Goal: Transaction & Acquisition: Purchase product/service

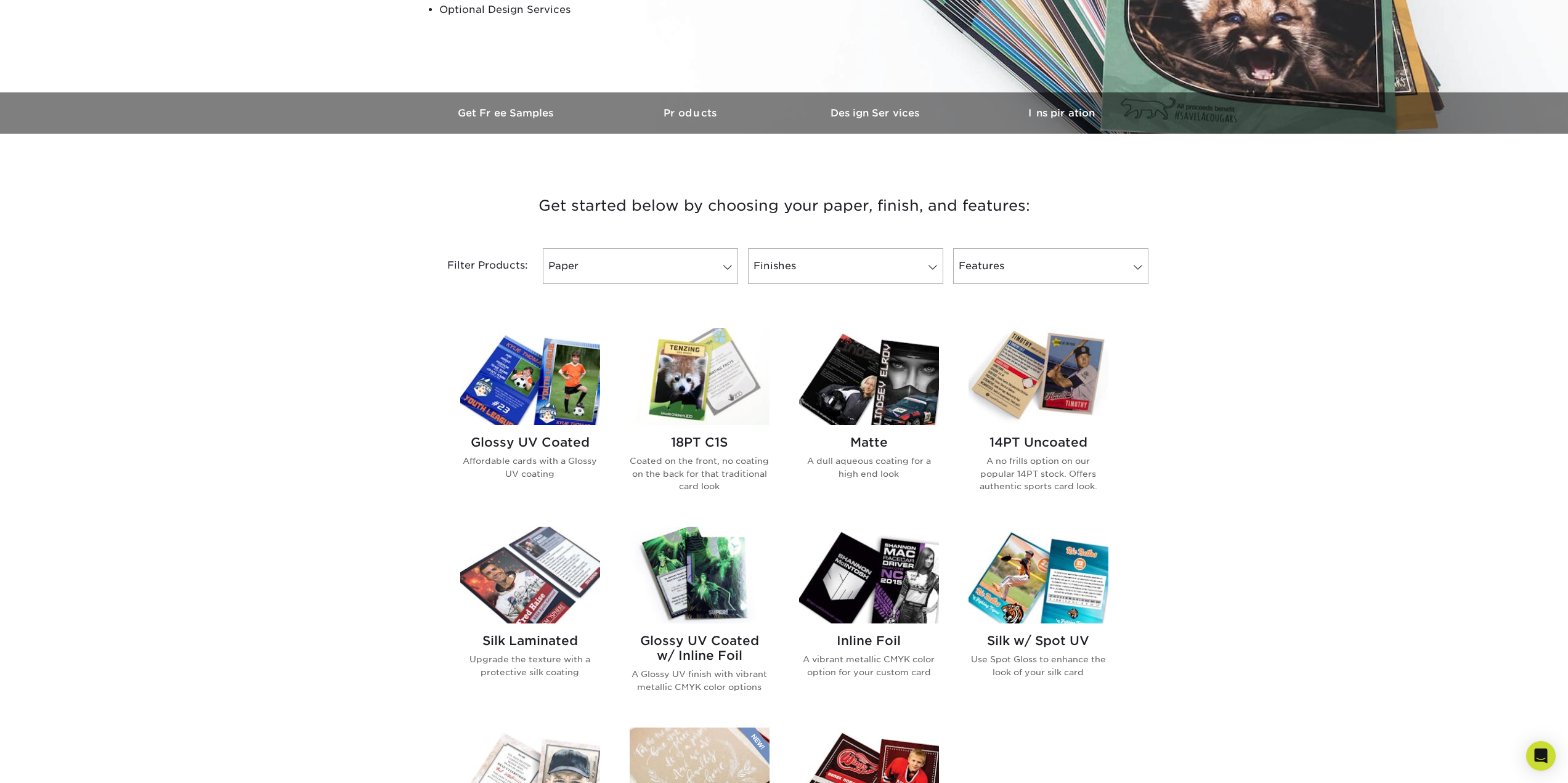
scroll to position [308, 0]
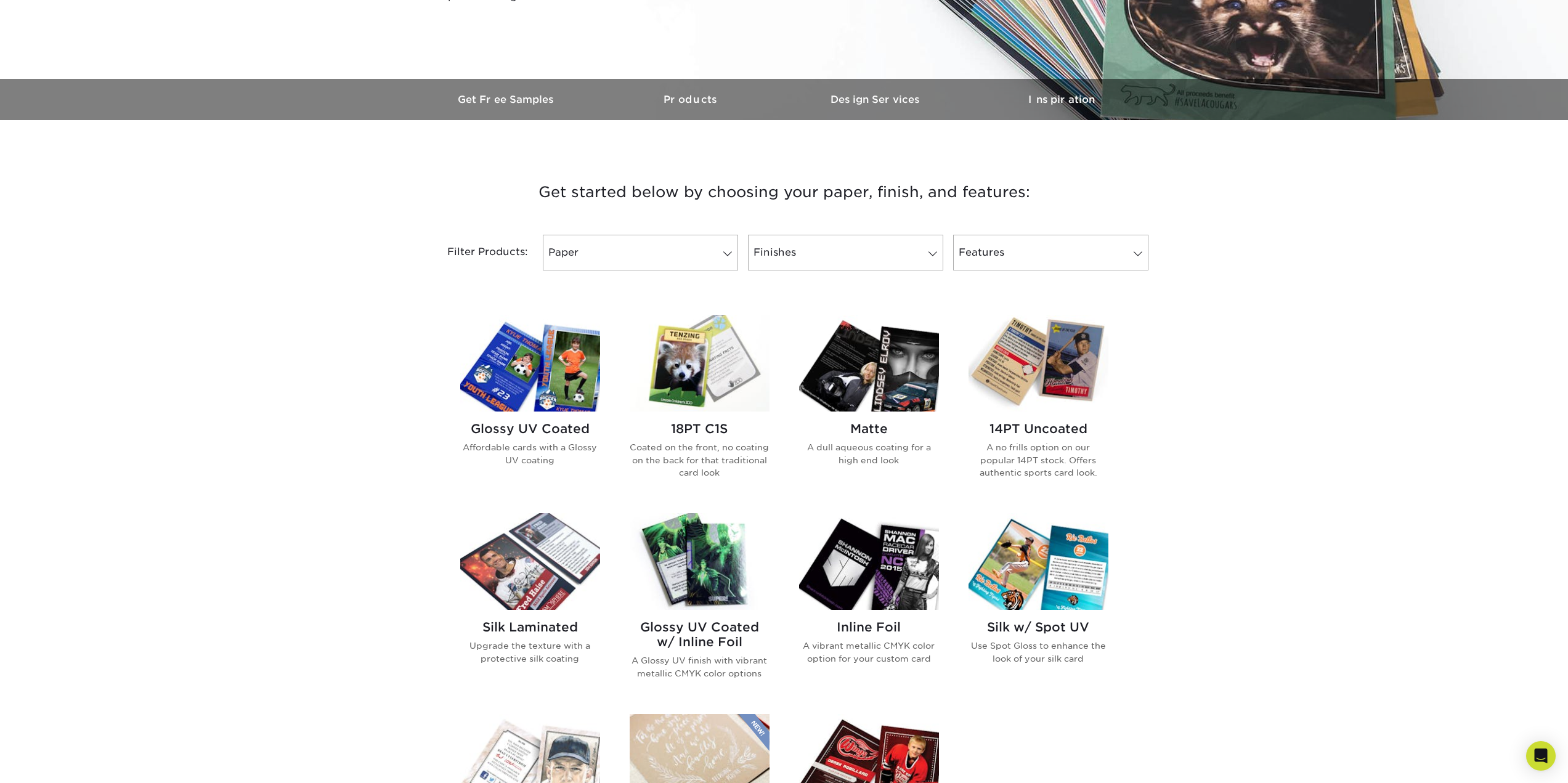
click at [712, 386] on img at bounding box center [699, 363] width 140 height 97
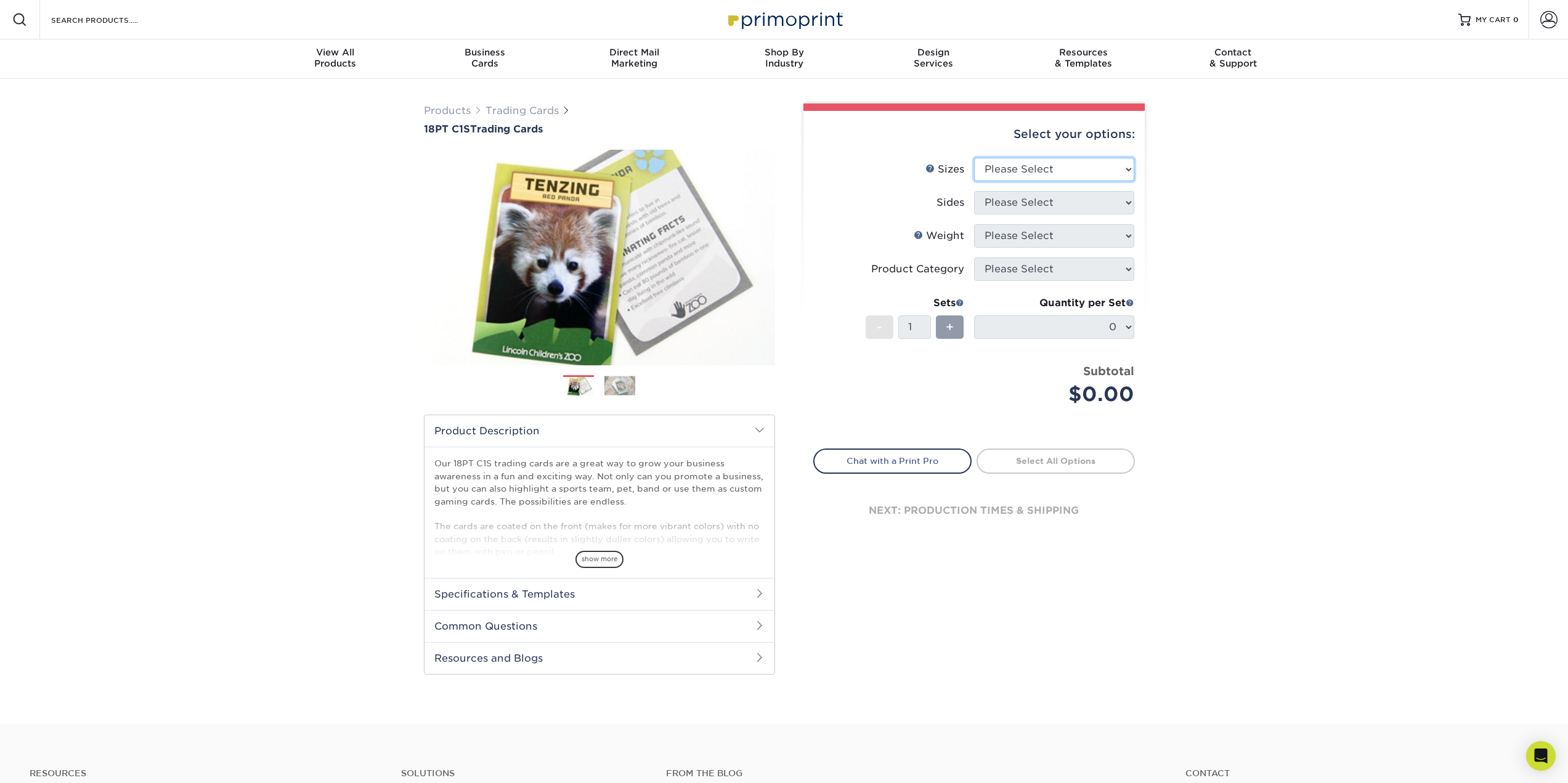
click at [1054, 167] on select "Please Select 2.5" x 3.5"" at bounding box center [1054, 169] width 160 height 23
select select "2.50x3.50"
click at [974, 158] on select "Please Select 2.5" x 3.5"" at bounding box center [1054, 169] width 160 height 23
click at [1056, 199] on select "Please Select Print Both Sides Print Front Only" at bounding box center [1054, 203] width 160 height 23
select select "13abbda7-1d64-4f25-8bb2-c179b224825d"
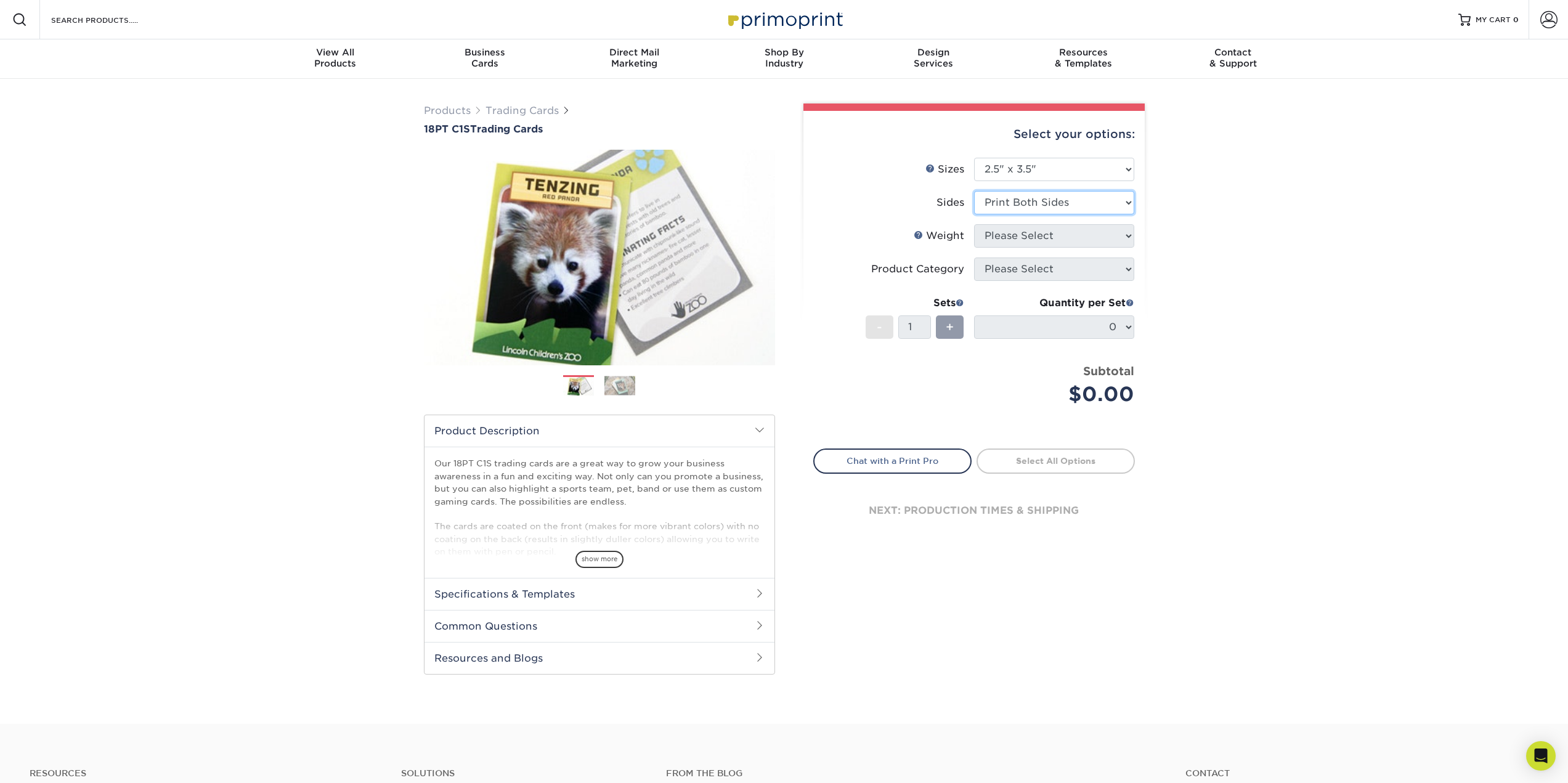
click at [974, 191] on select "Please Select Print Both Sides Print Front Only" at bounding box center [1054, 203] width 160 height 23
click at [1073, 237] on select "Please Select 18PT C1S" at bounding box center [1054, 236] width 160 height 23
select select "18PTC1S"
click at [974, 224] on select "Please Select 18PT C1S" at bounding box center [1054, 236] width 160 height 23
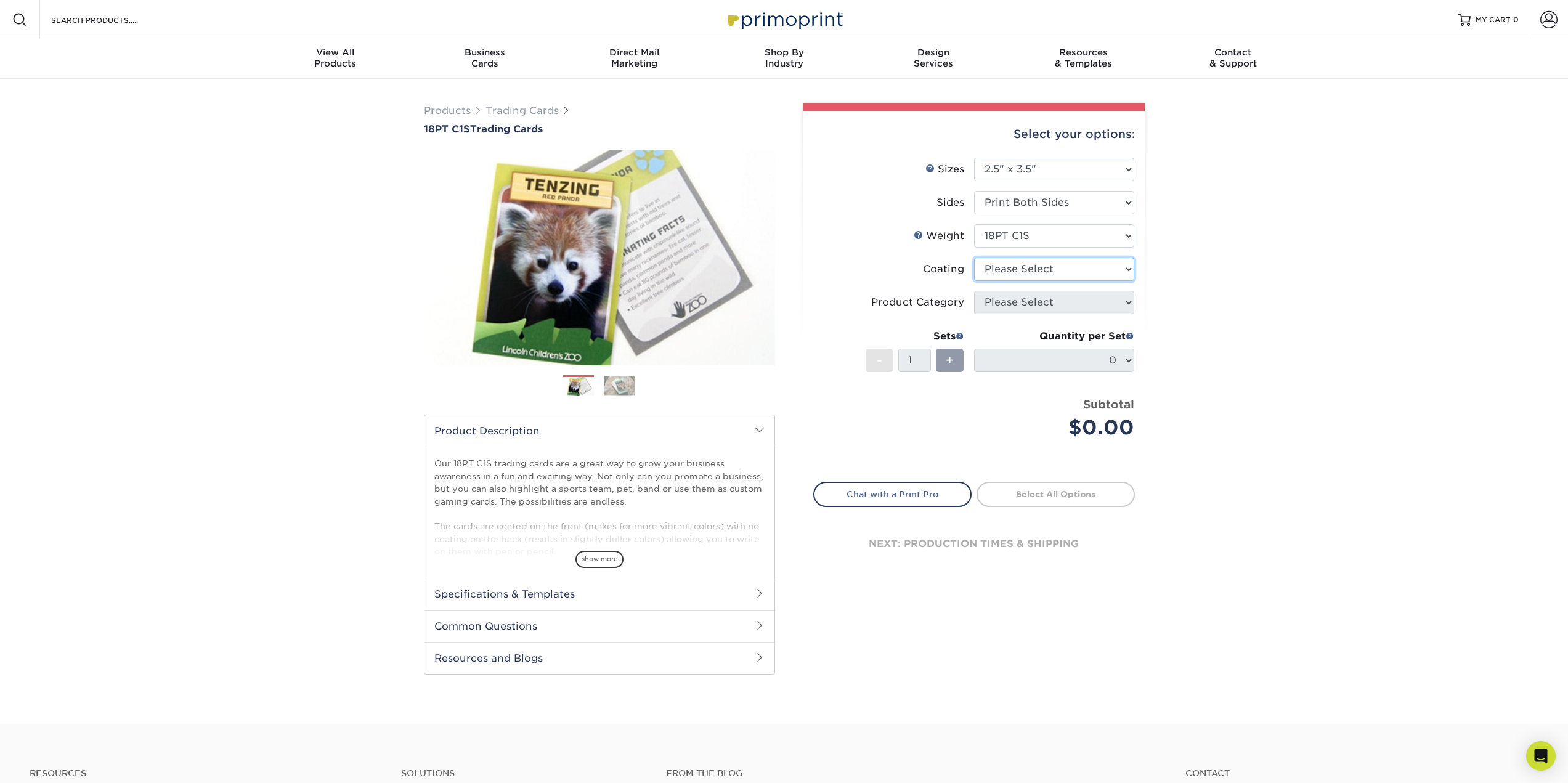
click at [1056, 271] on select at bounding box center [1054, 269] width 160 height 23
select select "1e8116af-acfc-44b1-83dc-8181aa338834"
click at [974, 258] on select at bounding box center [1054, 269] width 160 height 23
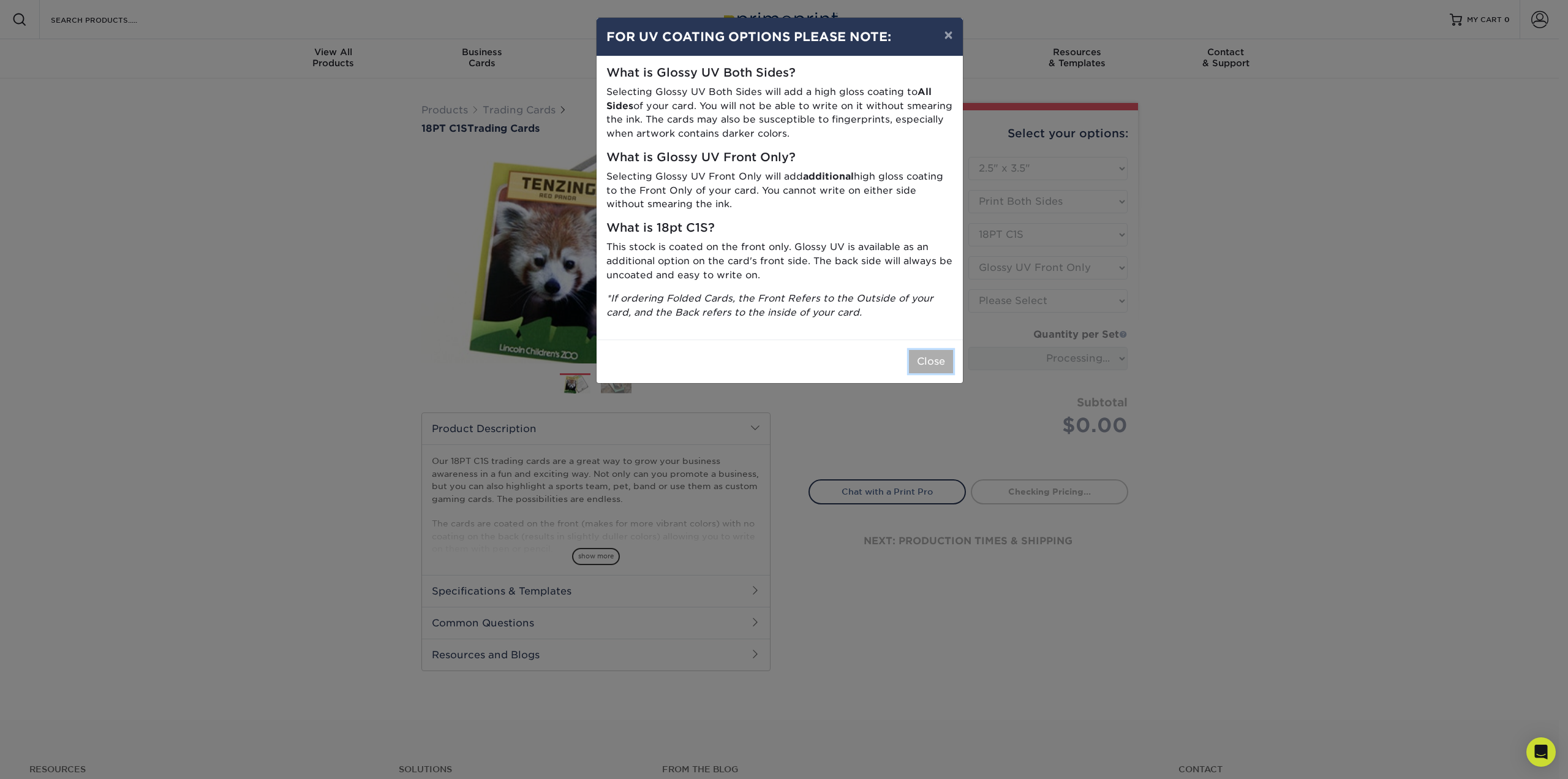
click at [940, 365] on button "Close" at bounding box center [931, 362] width 44 height 23
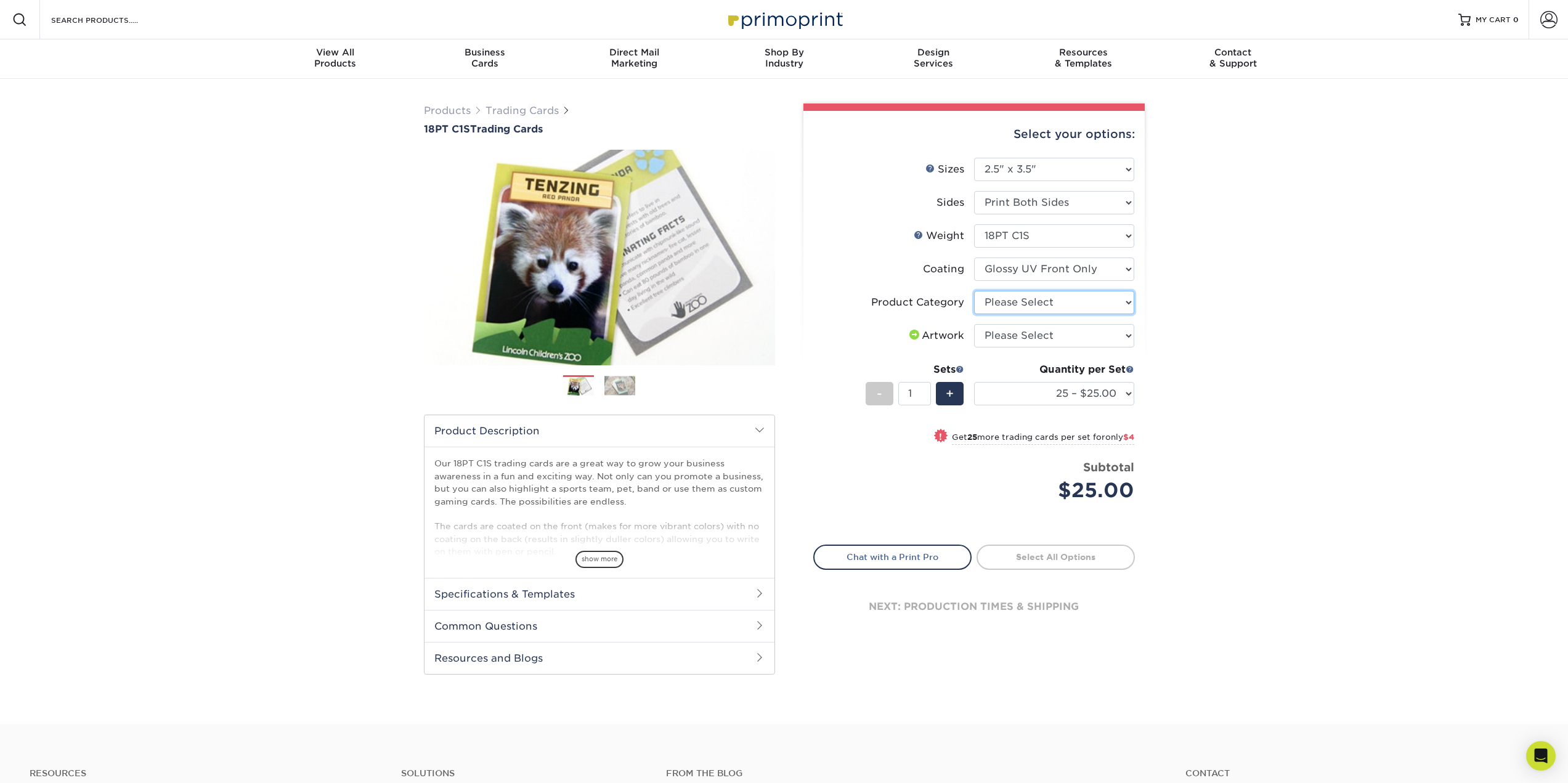
click at [1025, 307] on select "Please Select Trading Cards" at bounding box center [1054, 302] width 160 height 23
select select "c2f9bce9-36c2-409d-b101-c29d9d031e18"
click at [974, 290] on select "Please Select Trading Cards" at bounding box center [1054, 302] width 160 height 23
click at [1031, 340] on select "Please Select I will upload files I need a design - $100" at bounding box center [1054, 336] width 160 height 23
select select "upload"
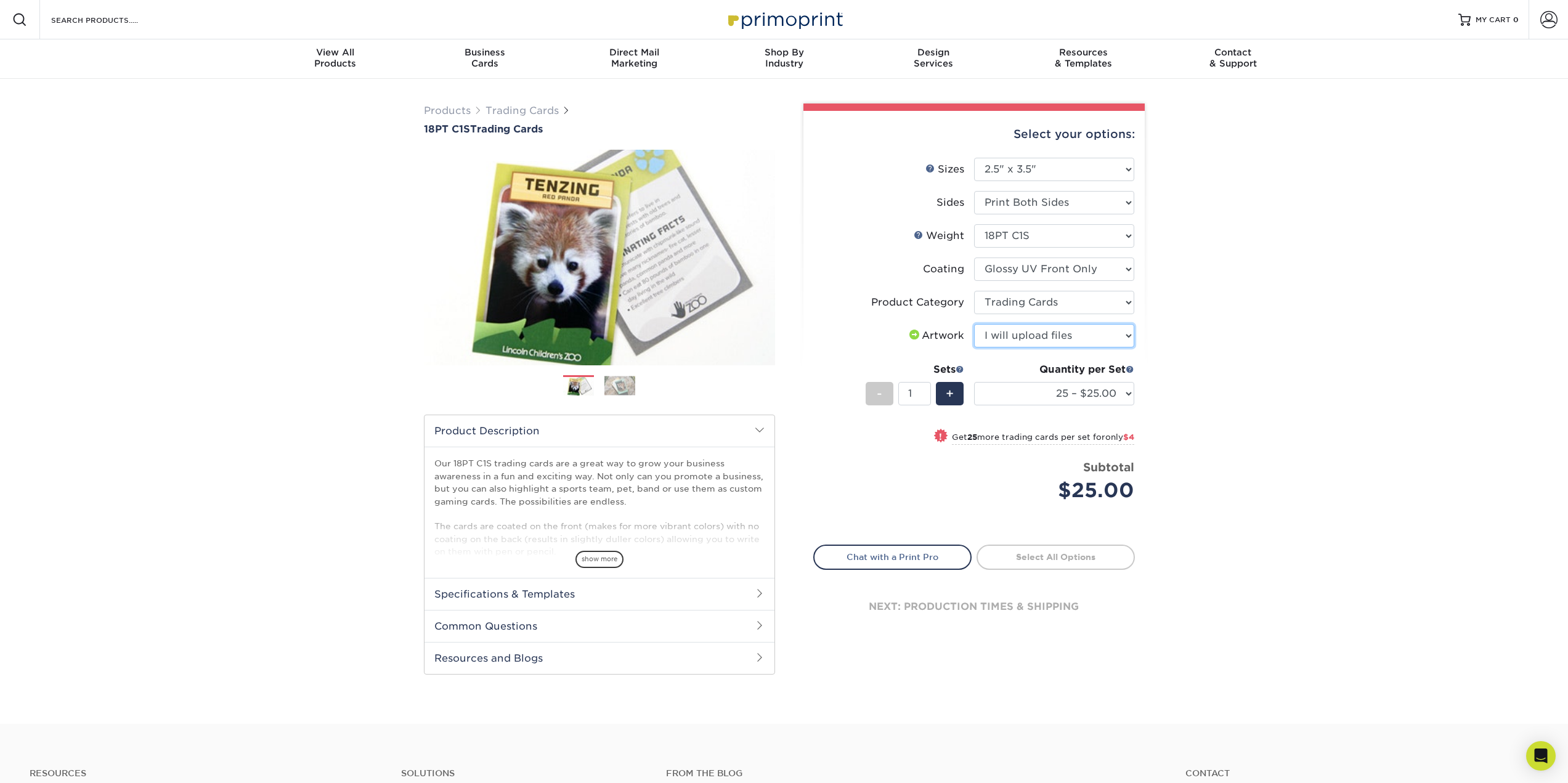
click at [974, 324] on select "Please Select I will upload files I need a design - $100" at bounding box center [1054, 336] width 160 height 23
click at [1021, 555] on link "Proceed to Shipping" at bounding box center [1055, 556] width 158 height 22
type input "Set 1"
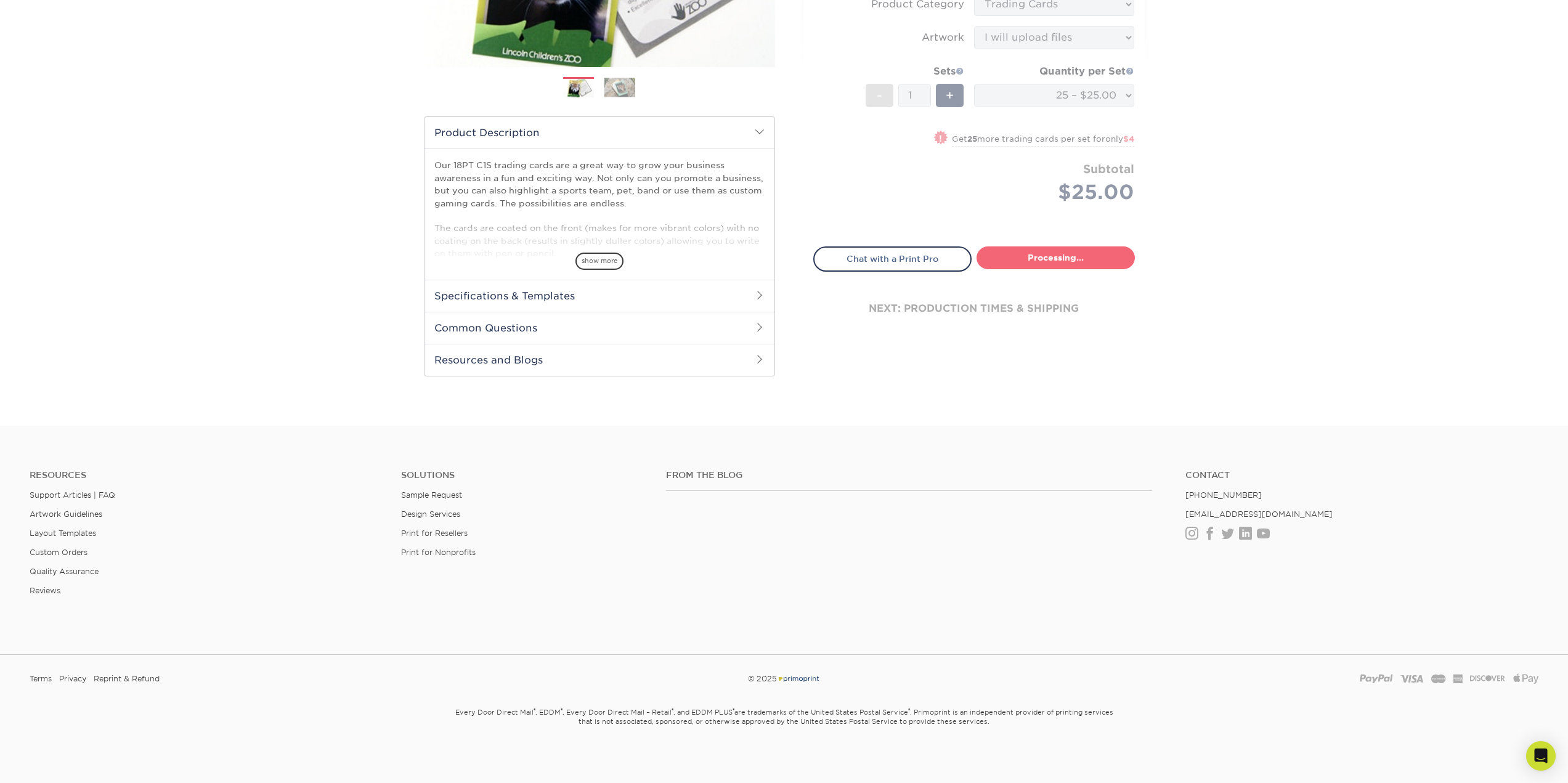
select select "08588386-0599-420e-8c79-4535039915a0"
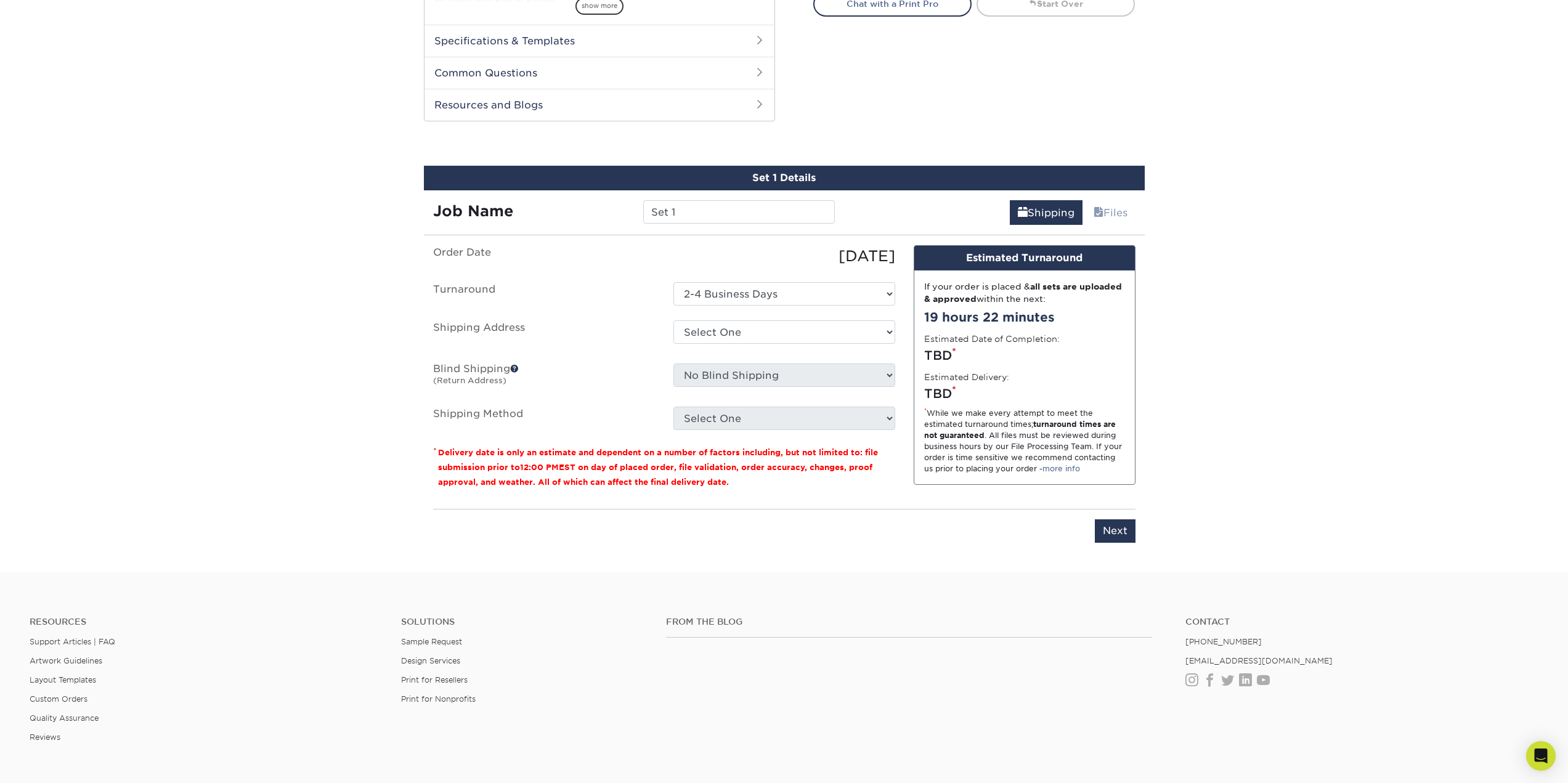
scroll to position [553, 0]
click at [729, 329] on select "Select One + Add New Address - Login" at bounding box center [784, 333] width 222 height 23
select select "newaddress"
click at [673, 321] on select "Select One + Add New Address - Login" at bounding box center [784, 333] width 222 height 23
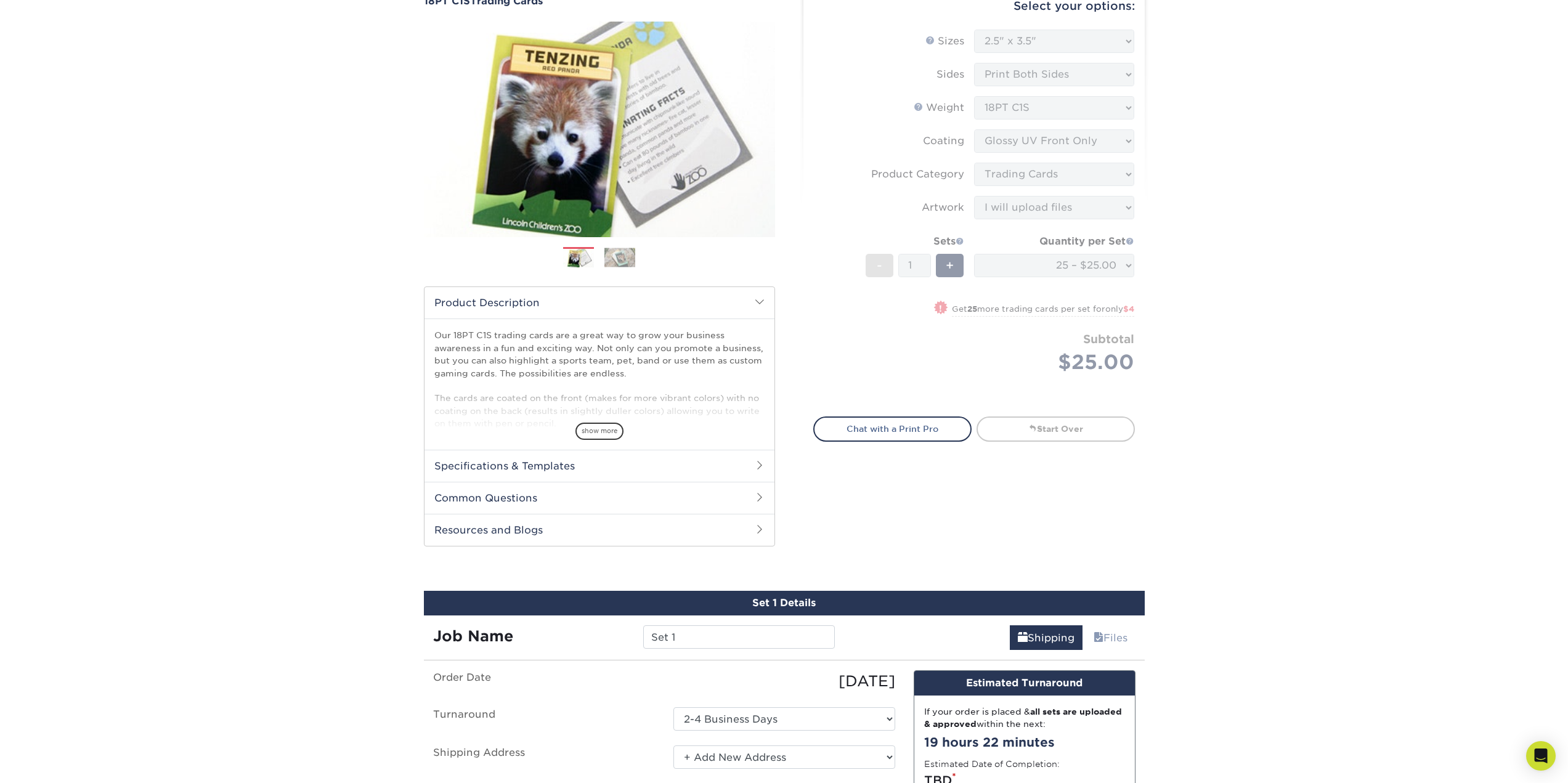
scroll to position [121, 0]
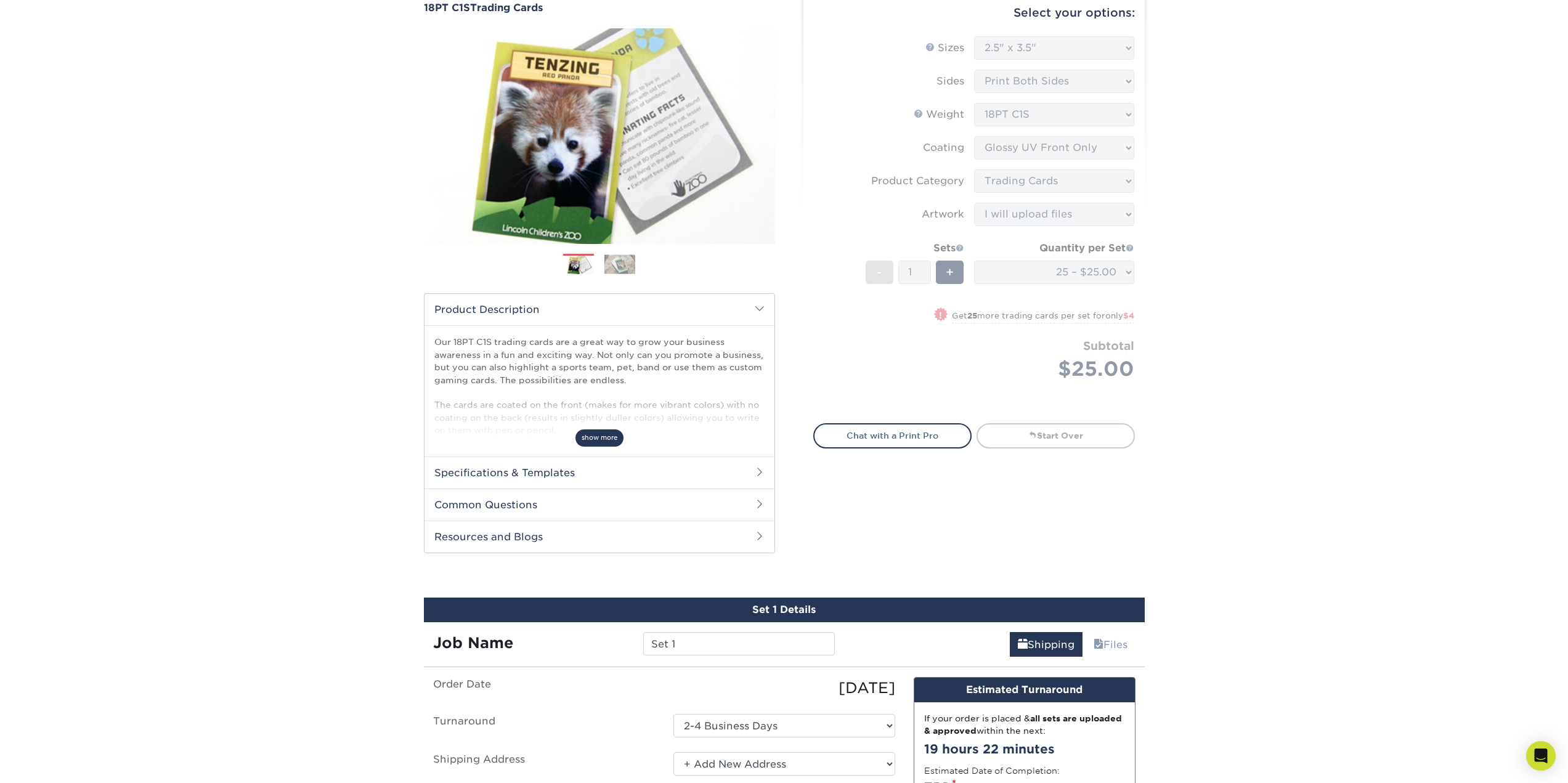
click at [590, 432] on span "show more" at bounding box center [599, 438] width 48 height 16
click at [625, 468] on h2 "Specifications & Templates" at bounding box center [599, 472] width 350 height 32
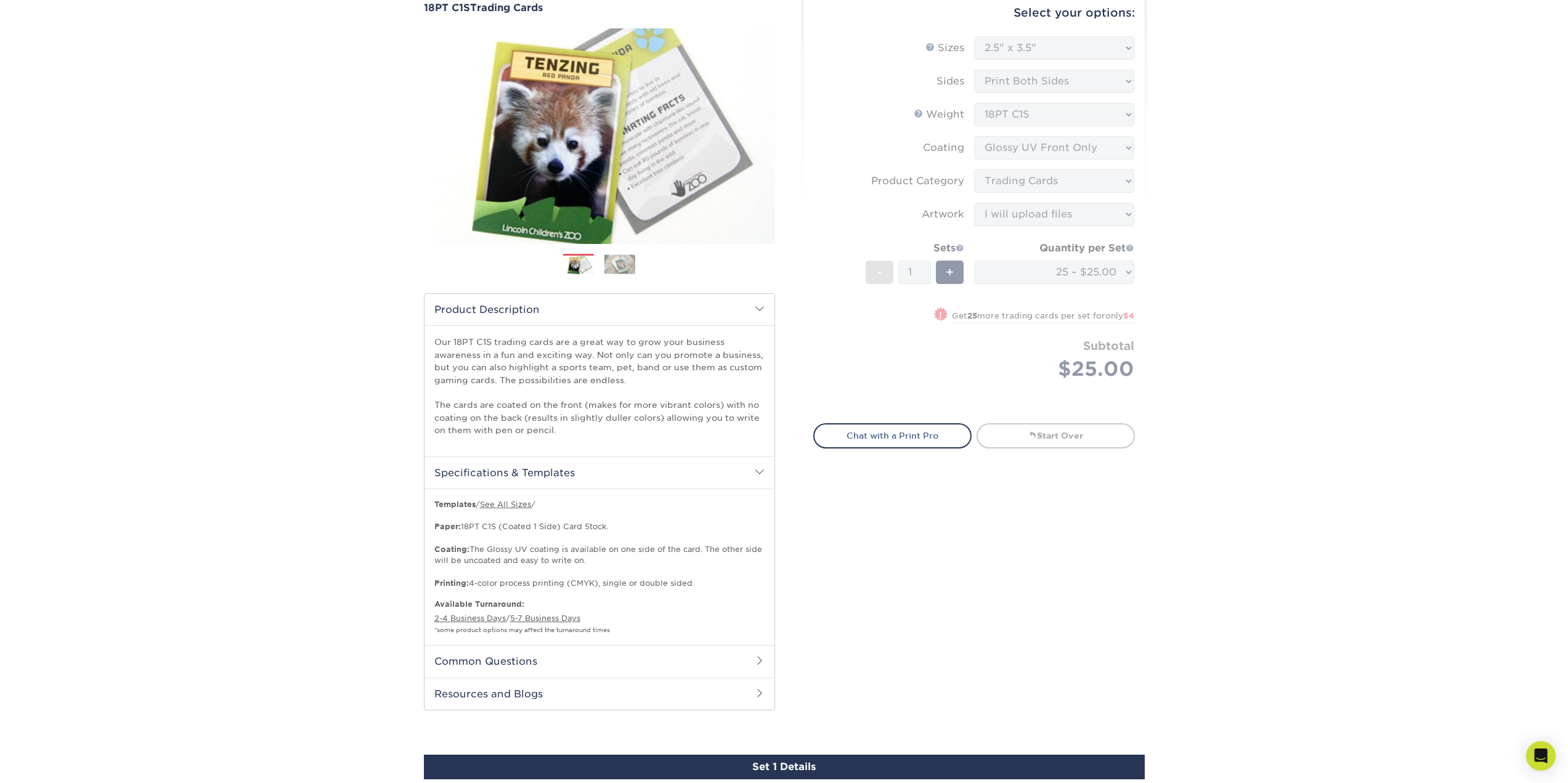
click at [593, 659] on h2 "Common Questions" at bounding box center [599, 661] width 350 height 32
